Goal: Task Accomplishment & Management: Use online tool/utility

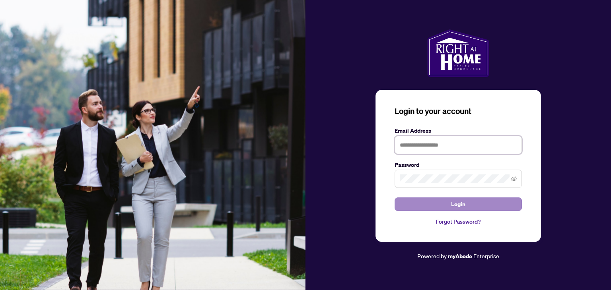
type input "**********"
click at [456, 202] on span "Login" at bounding box center [458, 204] width 14 height 13
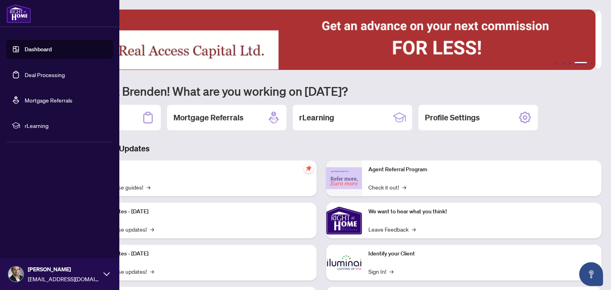
click at [36, 75] on link "Deal Processing" at bounding box center [45, 74] width 40 height 7
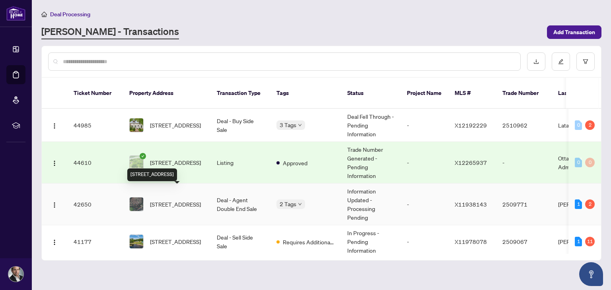
click at [180, 200] on span "[STREET_ADDRESS]" at bounding box center [175, 204] width 51 height 9
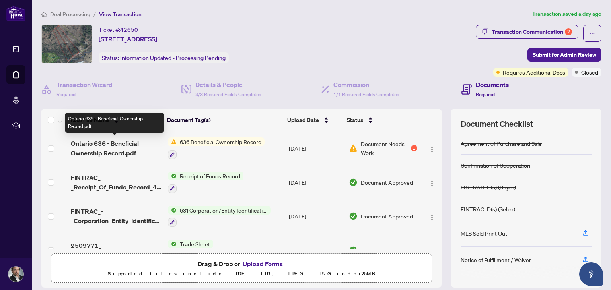
click at [114, 142] on span "Ontario 636 - Beneficial Ownership Record.pdf" at bounding box center [116, 148] width 90 height 19
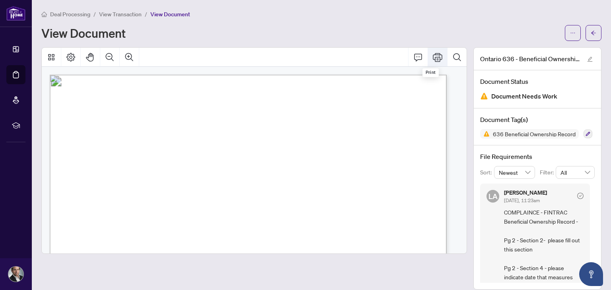
click at [432, 58] on icon "Print" at bounding box center [437, 57] width 10 height 10
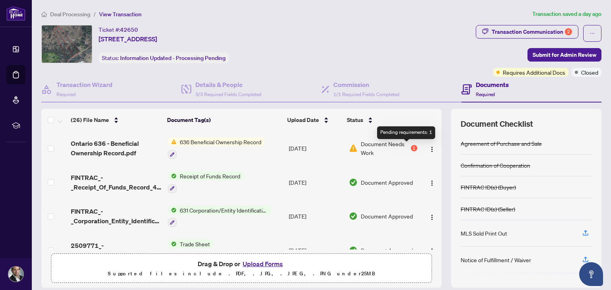
click at [411, 147] on div "1" at bounding box center [414, 148] width 6 height 6
